Goal: Transaction & Acquisition: Purchase product/service

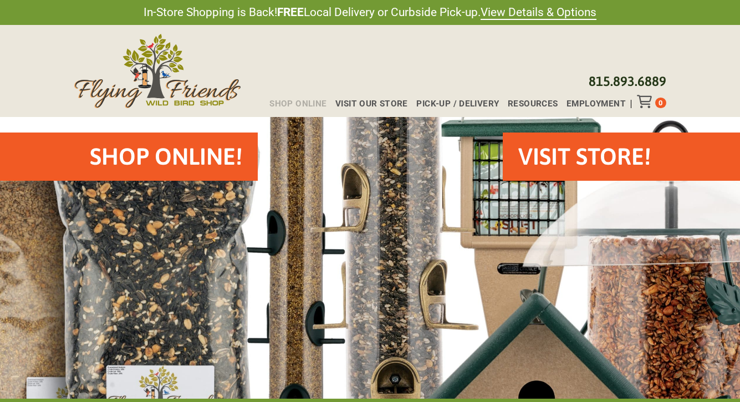
click at [306, 101] on span "Shop Online" at bounding box center [297, 104] width 57 height 8
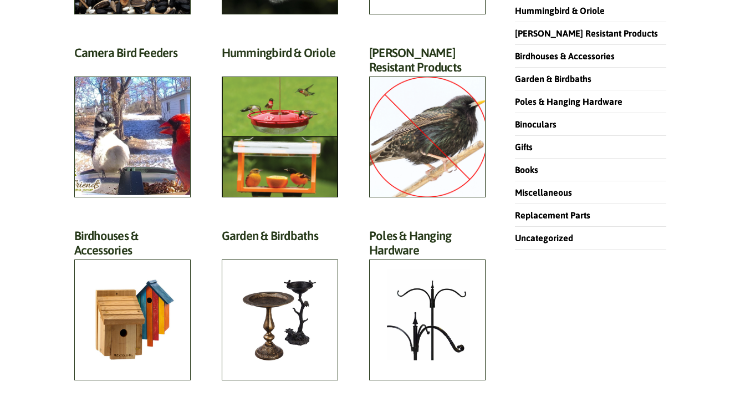
scroll to position [291, 0]
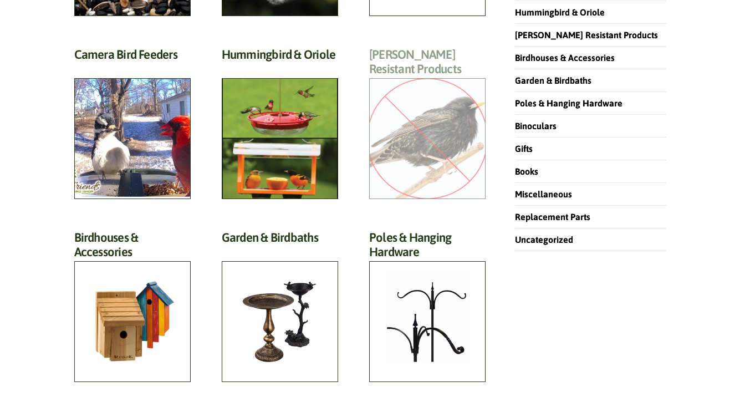
click at [408, 68] on h2 "Starling Resistant Products (13)" at bounding box center [427, 64] width 116 height 35
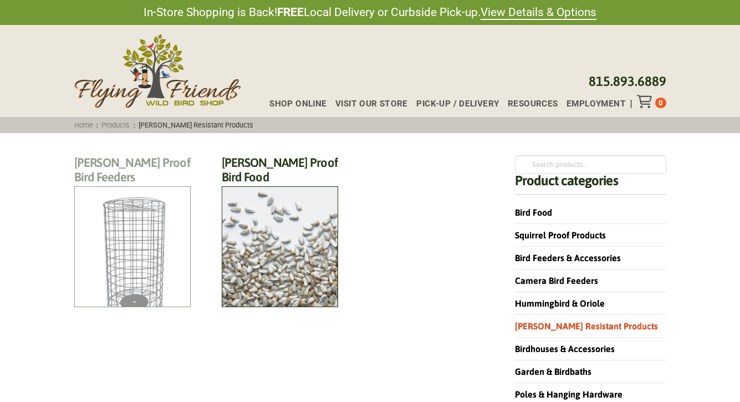
click at [134, 191] on h2 "Starling Proof Bird Feeders (7)" at bounding box center [132, 172] width 116 height 35
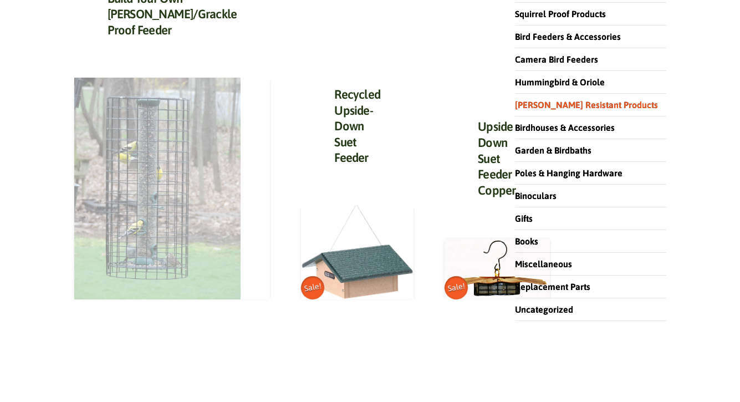
scroll to position [210, 0]
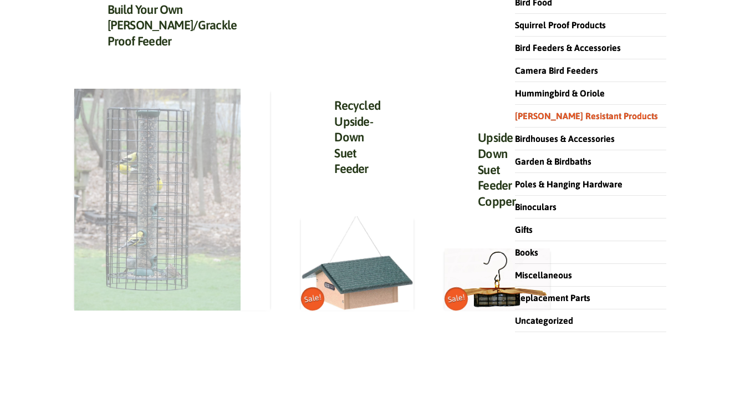
click at [119, 167] on img at bounding box center [157, 200] width 166 height 222
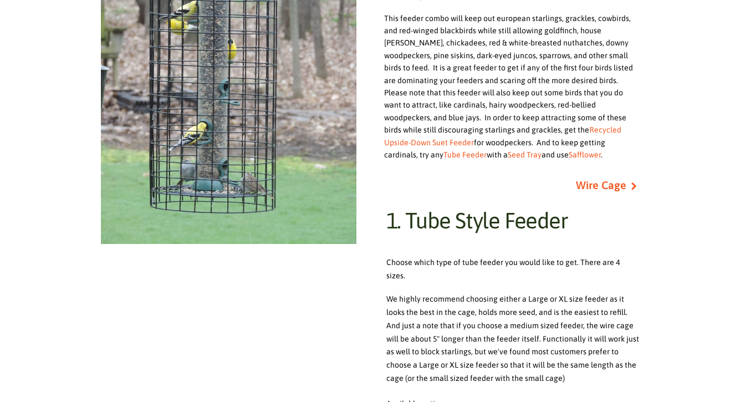
scroll to position [355, 0]
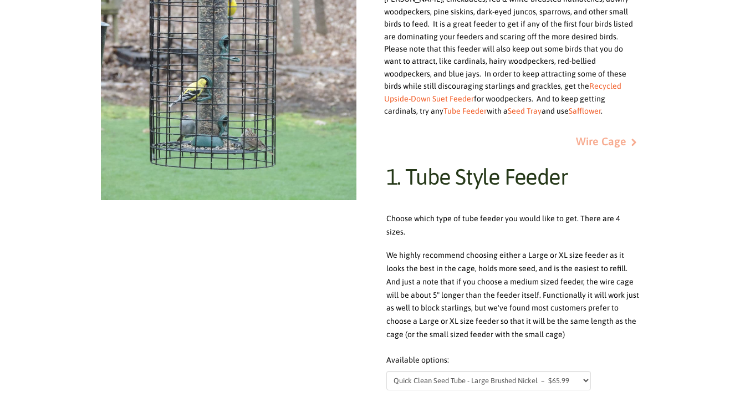
click at [602, 132] on link "Wire Cage" at bounding box center [601, 141] width 50 height 18
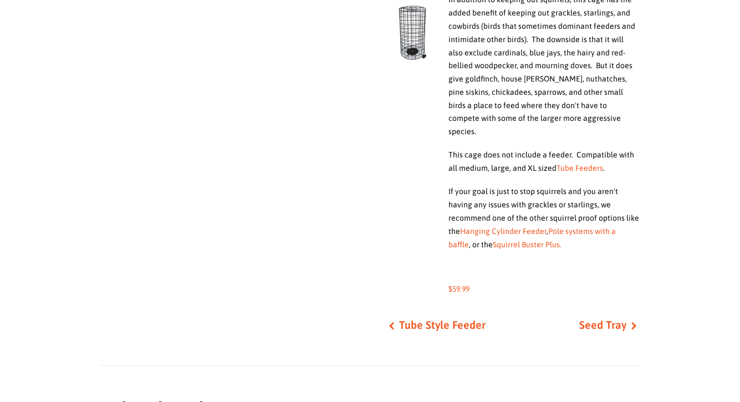
scroll to position [737, 0]
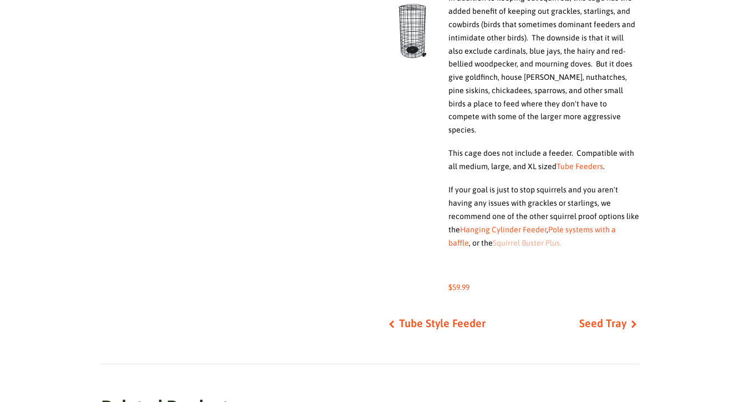
click at [514, 238] on link "Squirrel Buster Plus." at bounding box center [527, 242] width 69 height 9
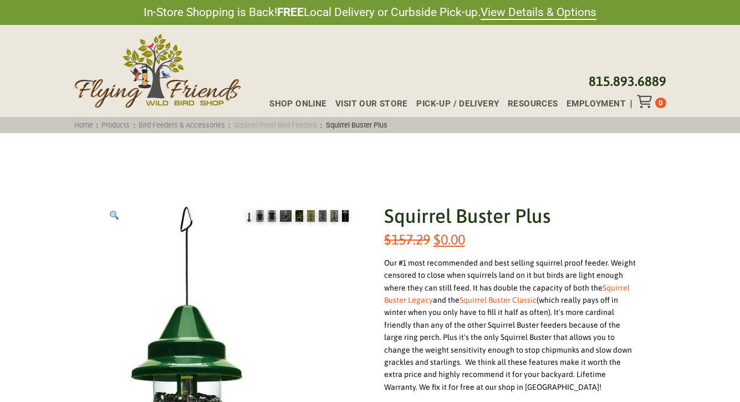
click at [275, 124] on link "Squirrel Proof Bird Feeders" at bounding box center [275, 125] width 90 height 8
